Goal: Task Accomplishment & Management: Use online tool/utility

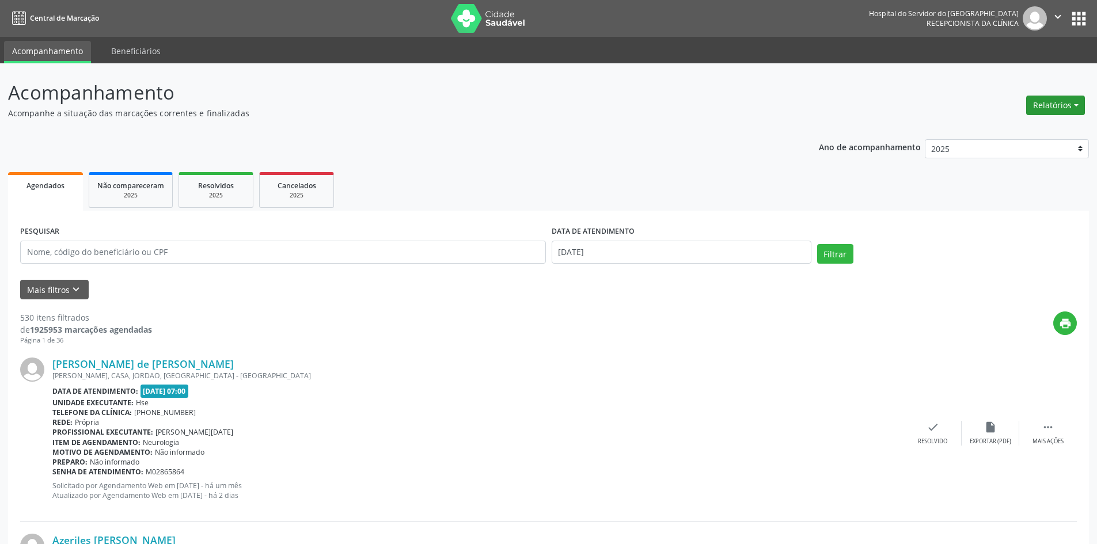
click at [1055, 104] on button "Relatórios" at bounding box center [1055, 106] width 59 height 20
click at [999, 131] on link "Agendamentos" at bounding box center [1024, 130] width 124 height 16
select select "8"
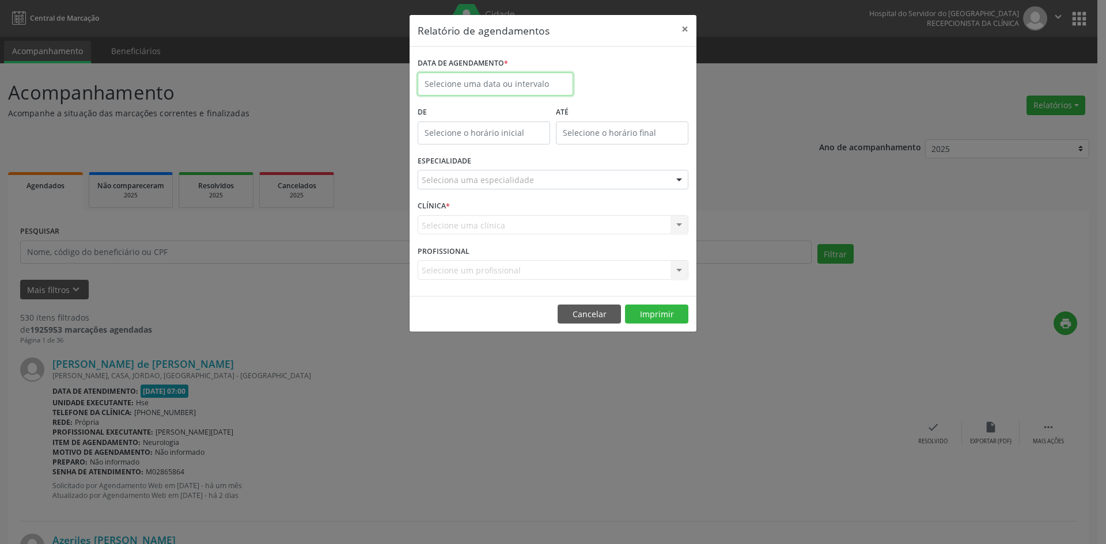
click at [473, 82] on input "text" at bounding box center [494, 84] width 155 height 23
click at [460, 145] on span "1" at bounding box center [455, 144] width 22 height 22
type input "[DATE]"
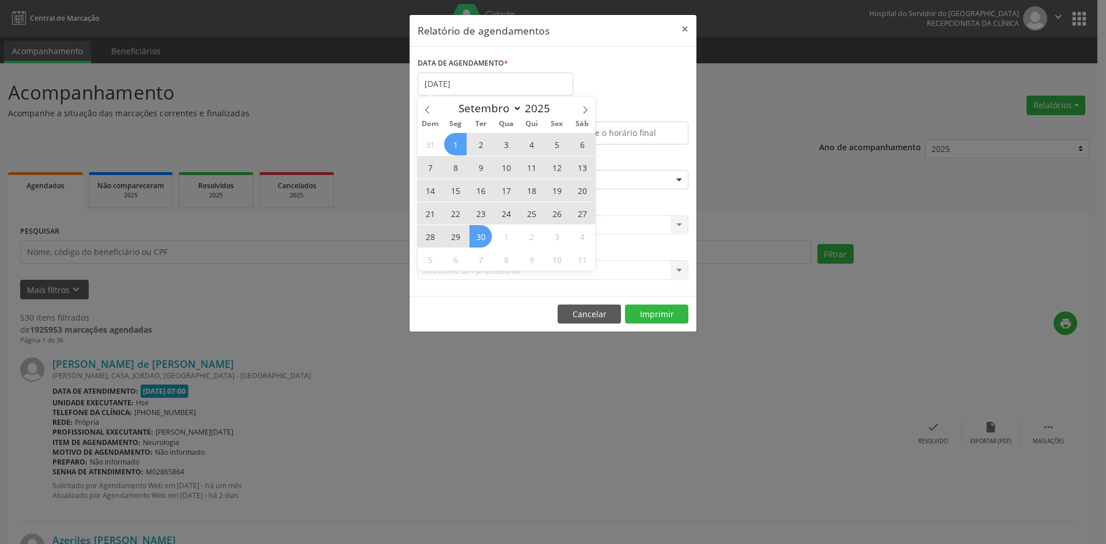
drag, startPoint x: 460, startPoint y: 145, endPoint x: 483, endPoint y: 231, distance: 89.4
click at [483, 230] on div "31 1 2 3 4 5 6 7 8 9 10 11 12 13 14 15 16 17 18 19 20 21 22 23 24 25 26 27 28 2…" at bounding box center [505, 201] width 177 height 138
click at [483, 232] on span "30" at bounding box center [480, 236] width 22 height 22
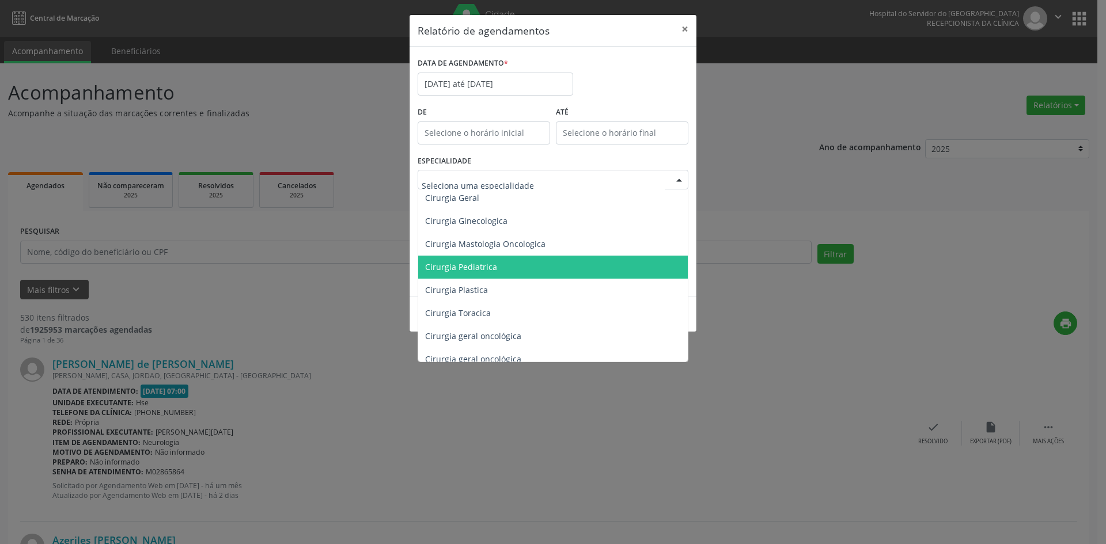
scroll to position [230, 0]
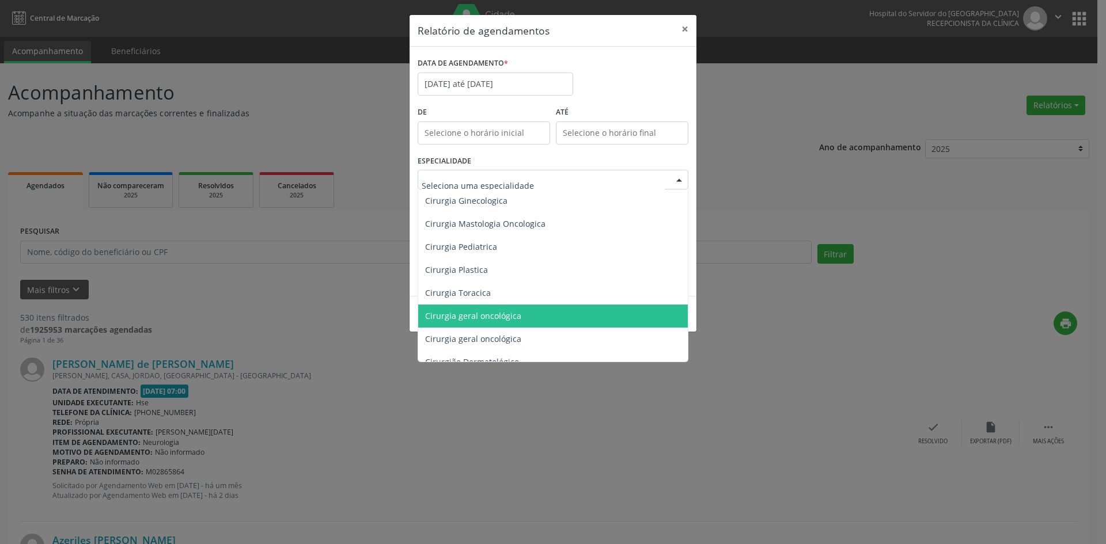
click at [499, 317] on span "Cirurgia geral oncológica" at bounding box center [473, 315] width 96 height 11
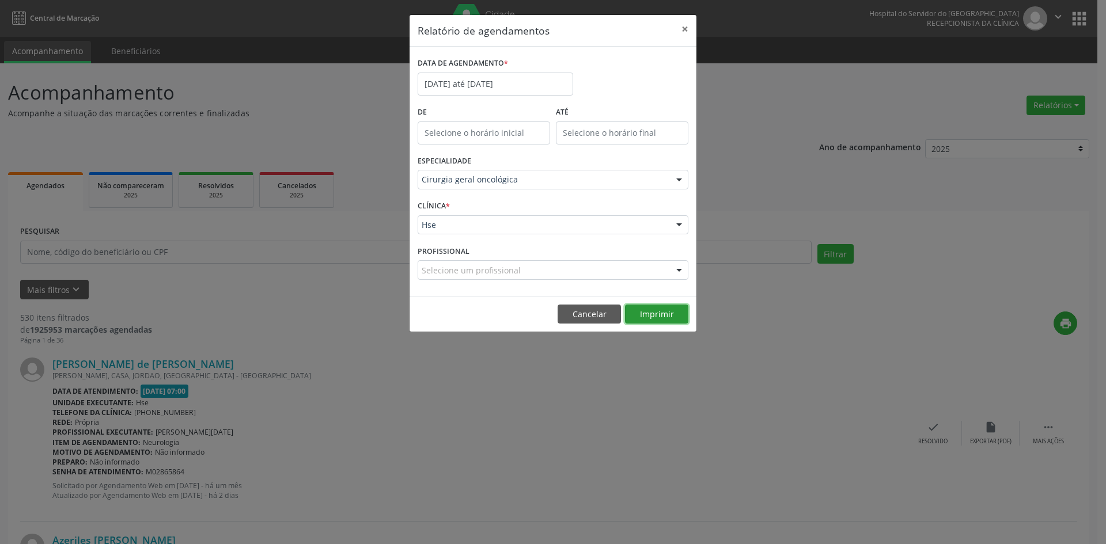
click at [657, 317] on button "Imprimir" at bounding box center [656, 315] width 63 height 20
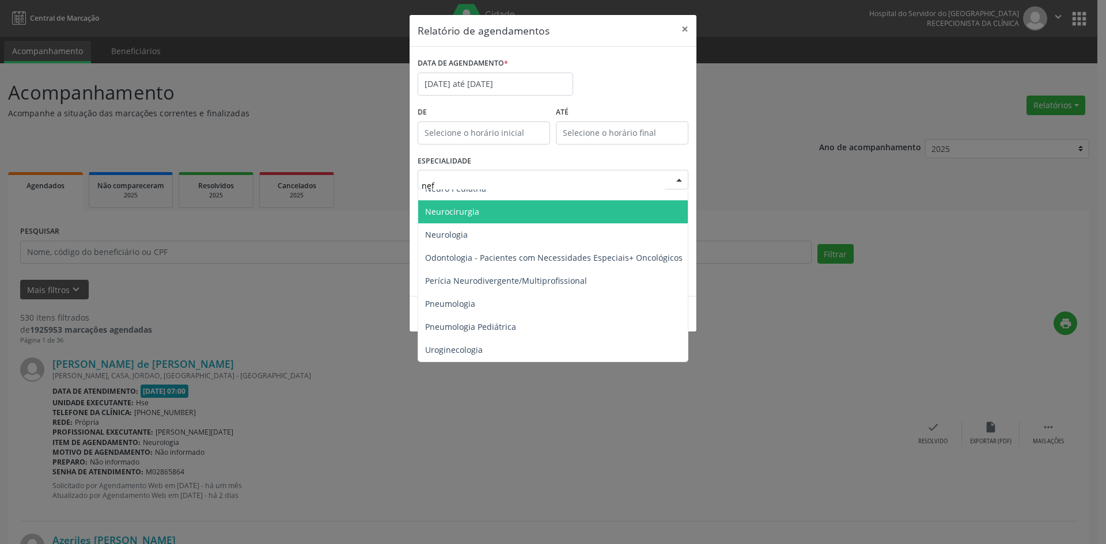
scroll to position [0, 0]
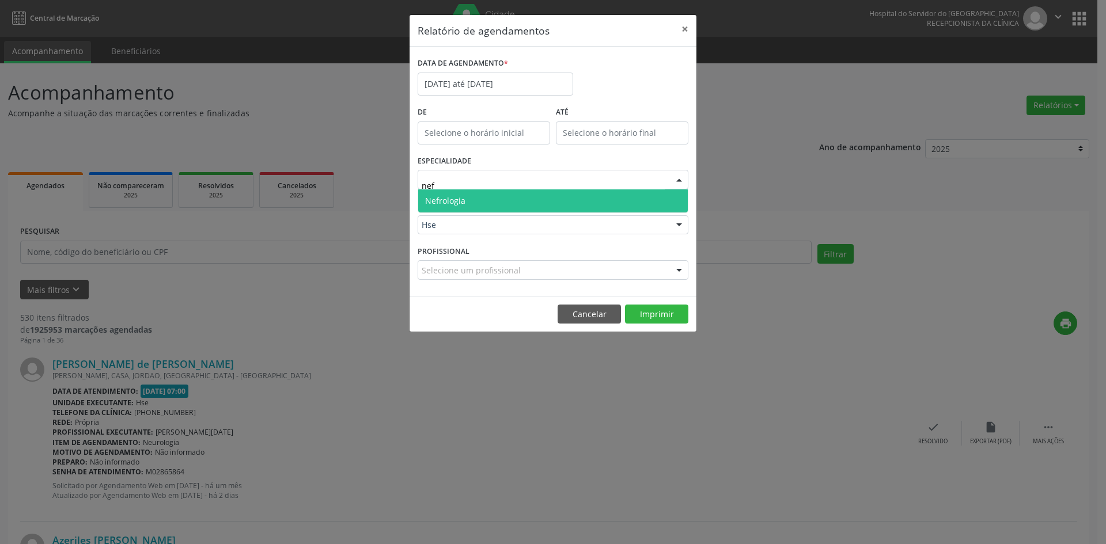
type input "nefr"
click at [565, 208] on span "Nefrologia" at bounding box center [552, 200] width 269 height 23
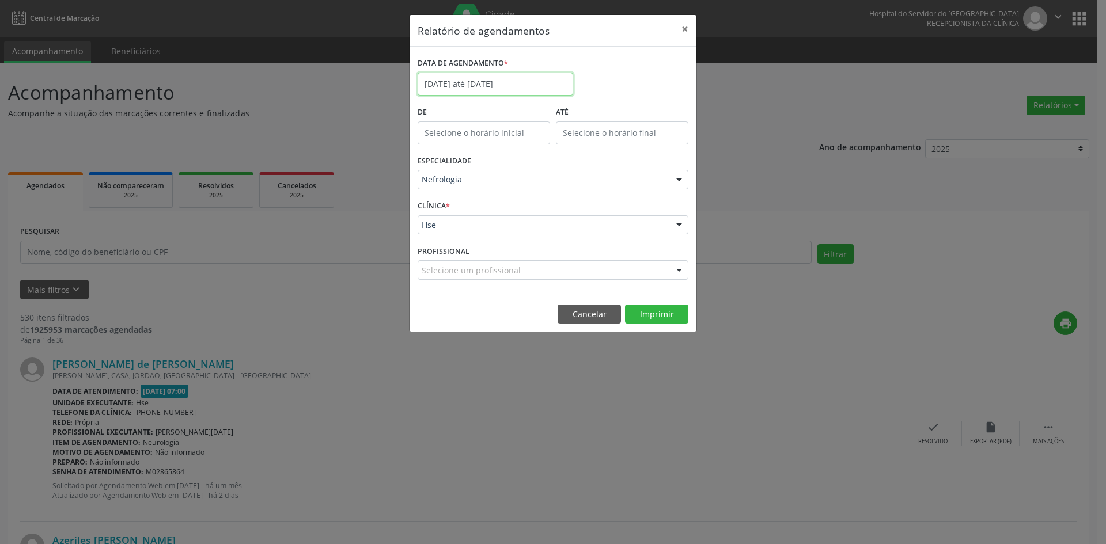
click at [546, 80] on input "[DATE] até [DATE]" at bounding box center [494, 84] width 155 height 23
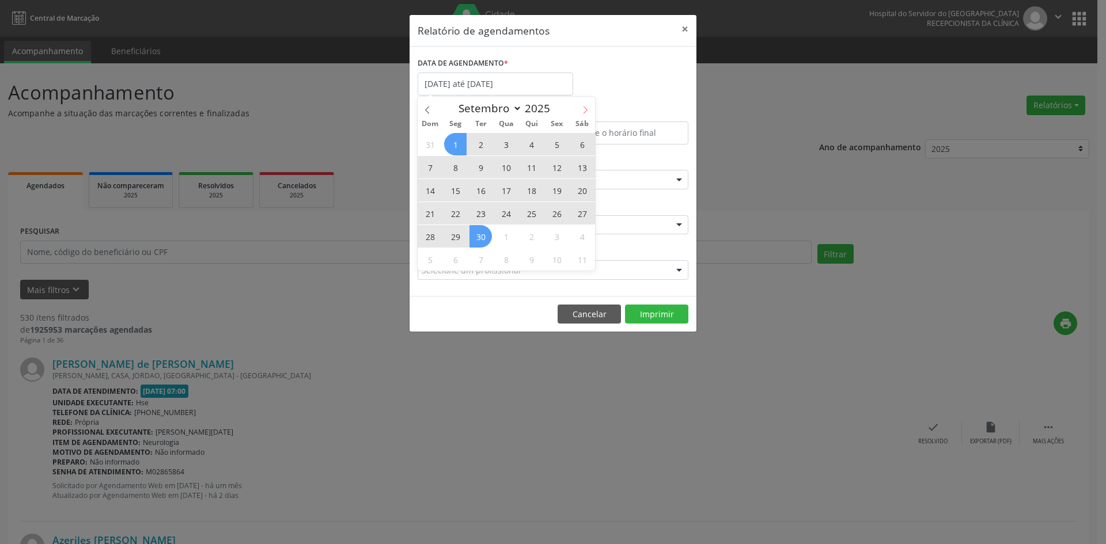
click at [583, 109] on icon at bounding box center [585, 110] width 8 height 8
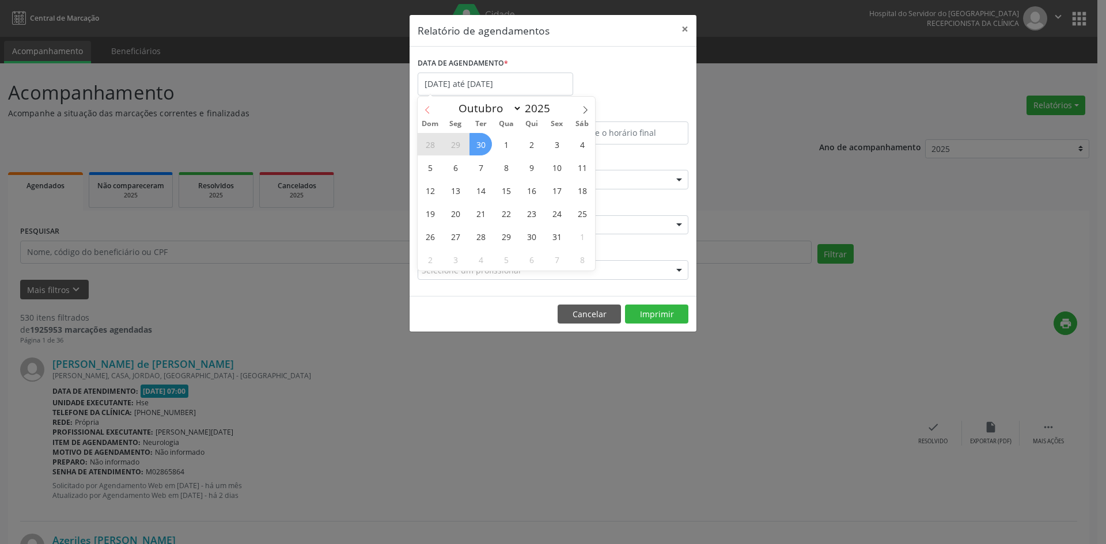
click at [431, 106] on icon at bounding box center [427, 110] width 8 height 8
select select "8"
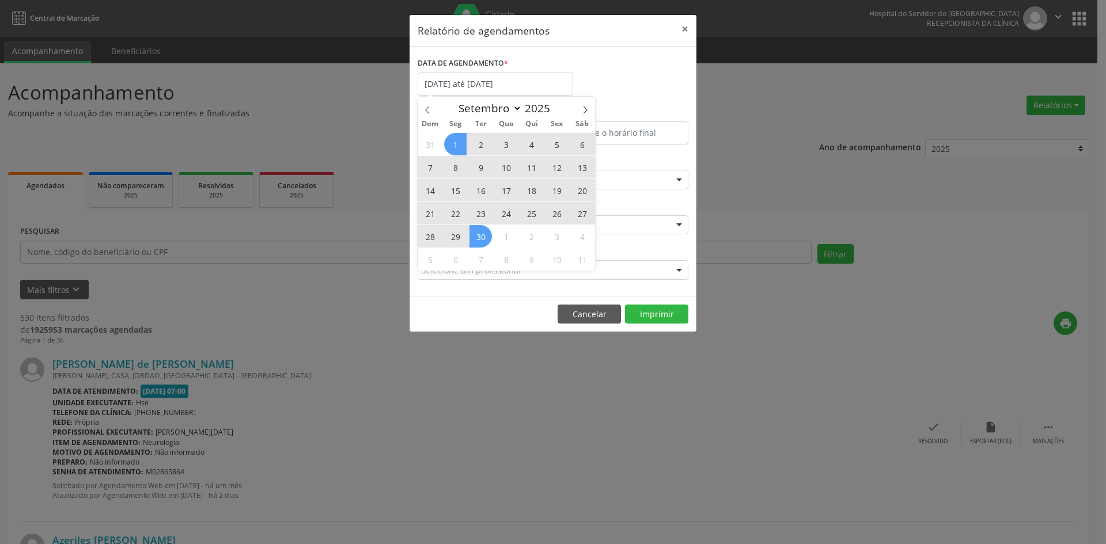
click at [460, 142] on span "1" at bounding box center [455, 144] width 22 height 22
type input "[DATE]"
drag, startPoint x: 460, startPoint y: 142, endPoint x: 483, endPoint y: 238, distance: 99.4
click at [483, 238] on div "31 1 2 3 4 5 6 7 8 9 10 11 12 13 14 15 16 17 18 19 20 21 22 23 24 25 26 27 28 2…" at bounding box center [505, 201] width 177 height 138
click at [483, 238] on span "30" at bounding box center [480, 236] width 22 height 22
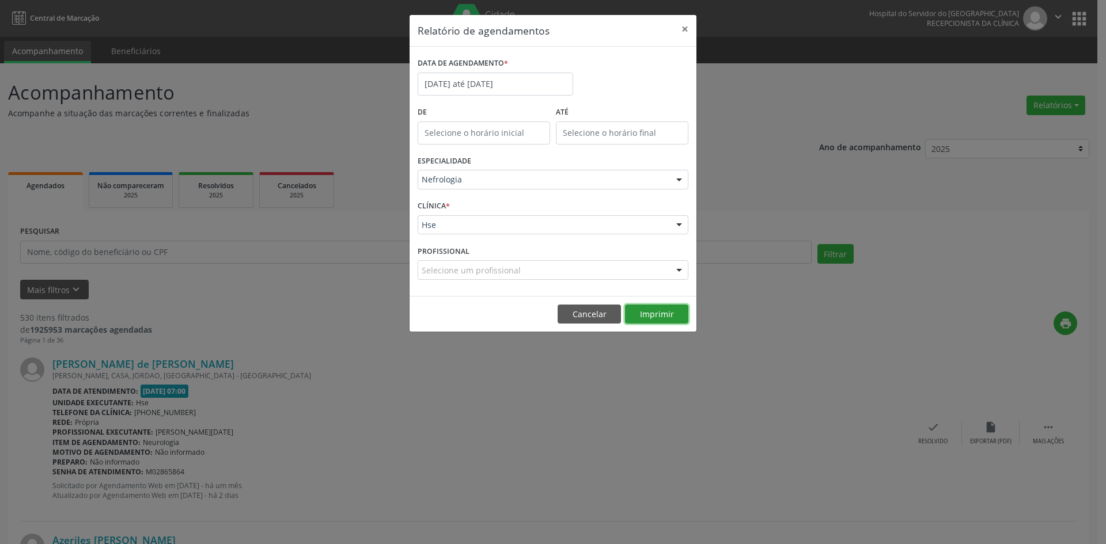
click at [651, 314] on button "Imprimir" at bounding box center [656, 315] width 63 height 20
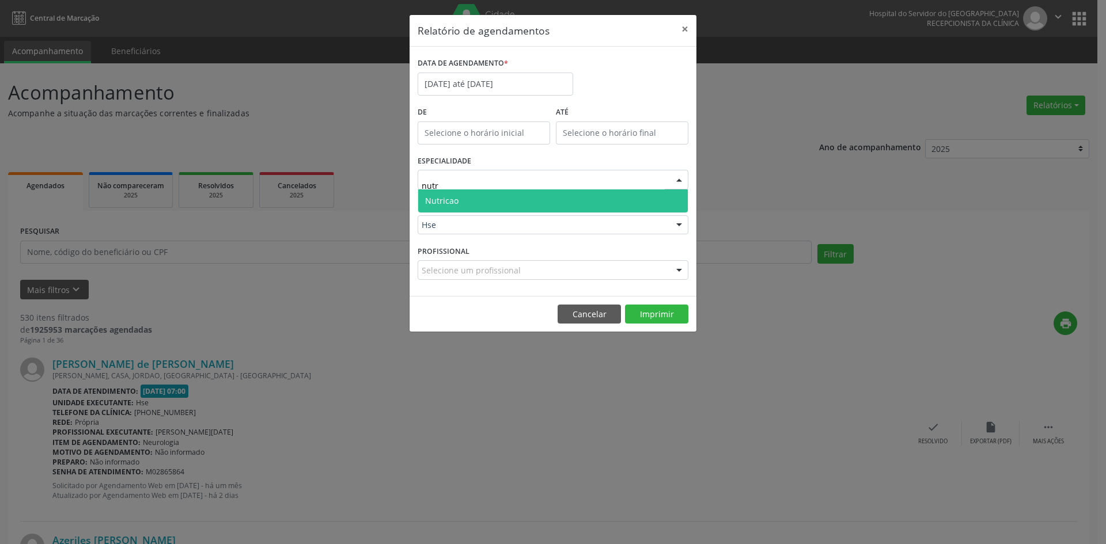
type input "nutri"
click at [502, 201] on span "Nutricao" at bounding box center [552, 200] width 269 height 23
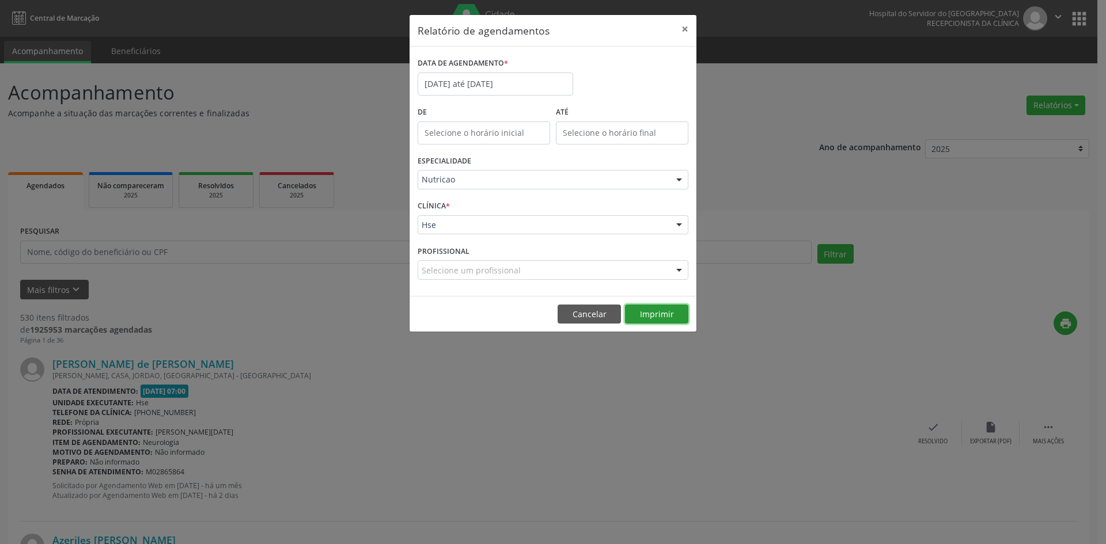
click at [652, 313] on button "Imprimir" at bounding box center [656, 315] width 63 height 20
click at [523, 76] on input "[DATE] até [DATE]" at bounding box center [494, 84] width 155 height 23
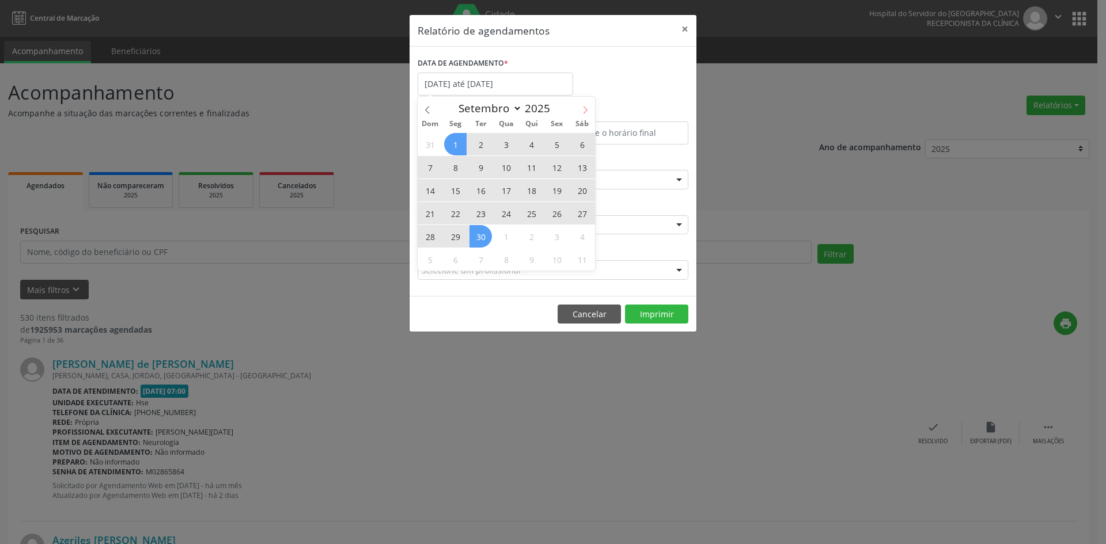
click at [583, 112] on icon at bounding box center [585, 110] width 8 height 8
select select "9"
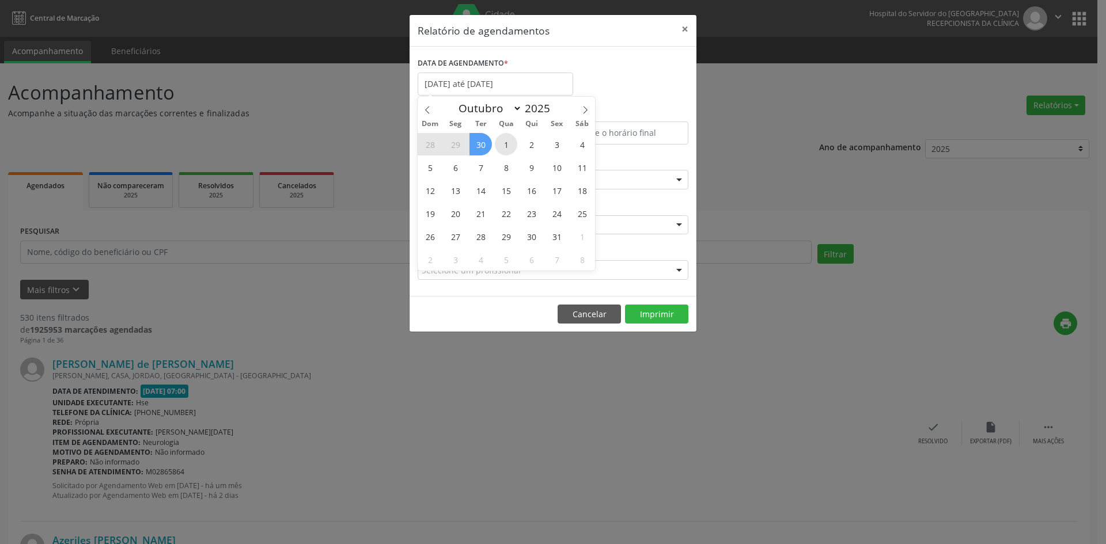
click at [504, 143] on span "1" at bounding box center [506, 144] width 22 height 22
type input "01/10/2025"
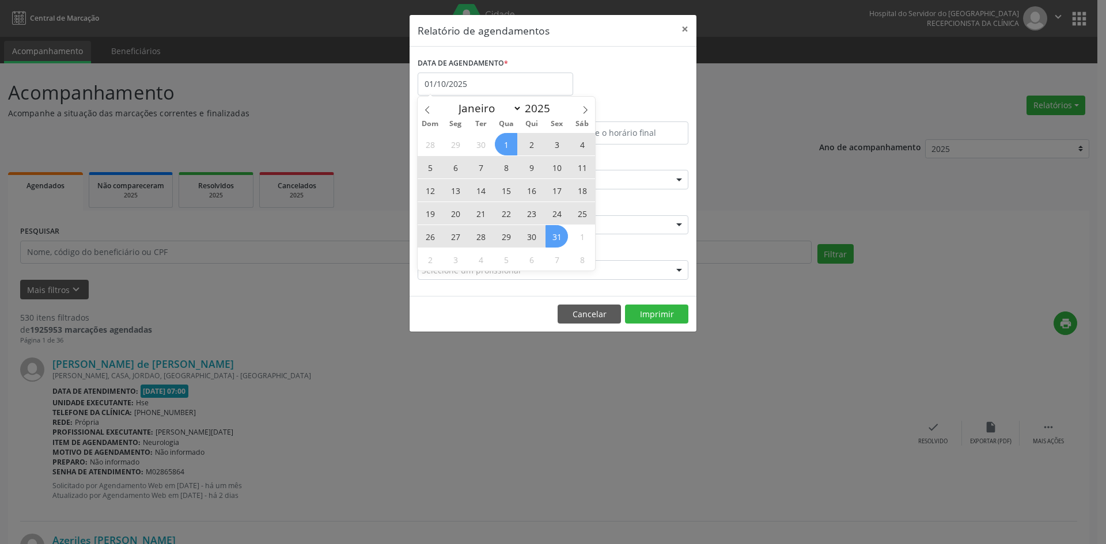
drag, startPoint x: 504, startPoint y: 143, endPoint x: 557, endPoint y: 236, distance: 106.8
click at [557, 236] on div "28 29 30 1 2 3 4 5 6 7 8 9 10 11 12 13 14 15 16 17 18 19 20 21 22 23 24 25 26 2…" at bounding box center [505, 201] width 177 height 138
click at [557, 236] on span "31" at bounding box center [556, 236] width 22 height 22
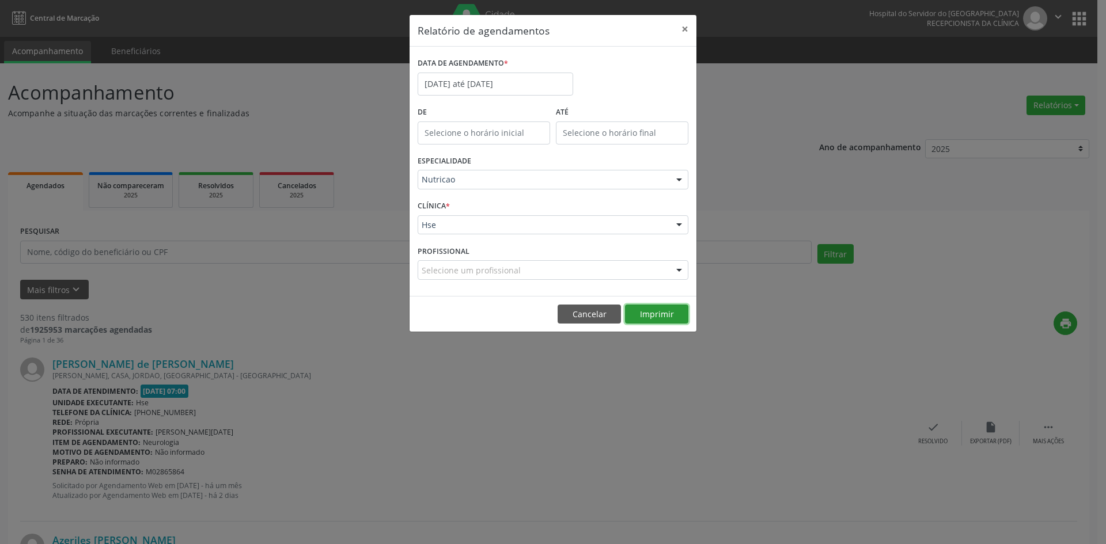
click at [655, 314] on button "Imprimir" at bounding box center [656, 315] width 63 height 20
